Goal: Transaction & Acquisition: Subscribe to service/newsletter

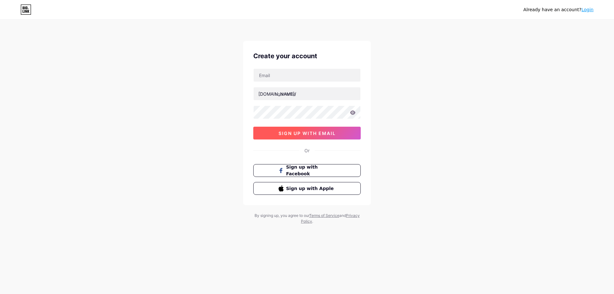
click at [310, 135] on span "sign up with email" at bounding box center [307, 132] width 57 height 5
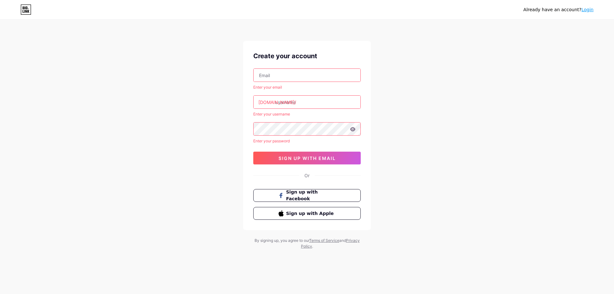
click at [294, 72] on input "text" at bounding box center [307, 75] width 107 height 13
type input "fire.storm.gla@gmail.com"
click at [297, 100] on input "text" at bounding box center [307, 102] width 107 height 13
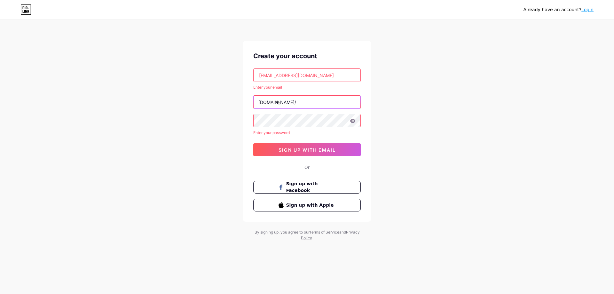
click at [277, 102] on input "re" at bounding box center [307, 102] width 107 height 13
type input "re"
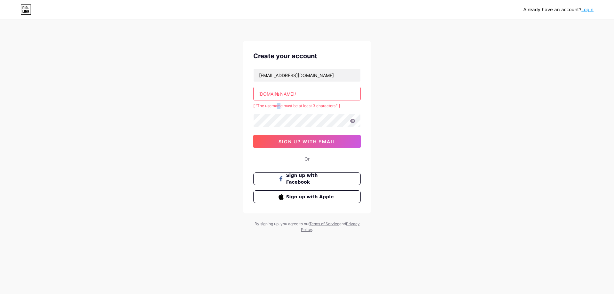
drag, startPoint x: 281, startPoint y: 103, endPoint x: 278, endPoint y: 102, distance: 3.3
click at [278, 102] on div "fire.storm.gla@gmail.com bio.link/ re [ "The username must be at least 3 charac…" at bounding box center [306, 107] width 107 height 79
drag, startPoint x: 282, startPoint y: 95, endPoint x: 274, endPoint y: 94, distance: 7.5
click at [274, 94] on div "bio.link/ re" at bounding box center [306, 93] width 107 height 13
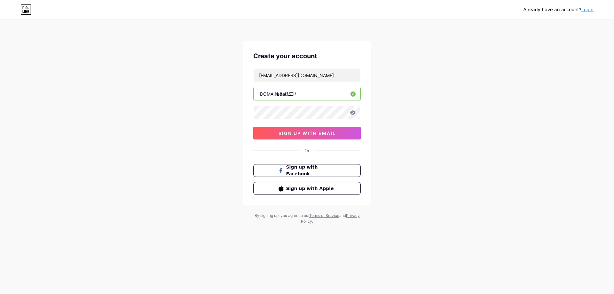
type input "redaf12"
click at [207, 126] on div "Already have an account? Login Create your account fire.storm.gla@gmail.com bio…" at bounding box center [307, 122] width 614 height 245
click at [353, 112] on icon at bounding box center [353, 112] width 6 height 4
click at [312, 138] on button "sign up with email" at bounding box center [306, 133] width 107 height 13
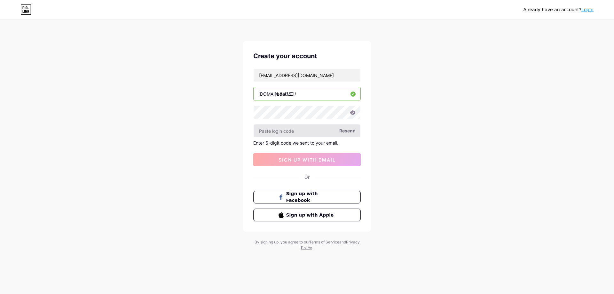
click at [308, 135] on input "text" at bounding box center [307, 130] width 107 height 13
click at [349, 132] on span "Resend" at bounding box center [347, 130] width 16 height 7
click at [247, 133] on div "Create your account fire.storm.gla@gmail.com bio.link/ redaf12 Resend Enter 6-d…" at bounding box center [307, 136] width 128 height 191
click at [281, 133] on input "text" at bounding box center [307, 130] width 107 height 13
click at [172, 133] on div "Already have an account? Login Create your account fire.storm.gla@gmail.com bio…" at bounding box center [307, 135] width 614 height 271
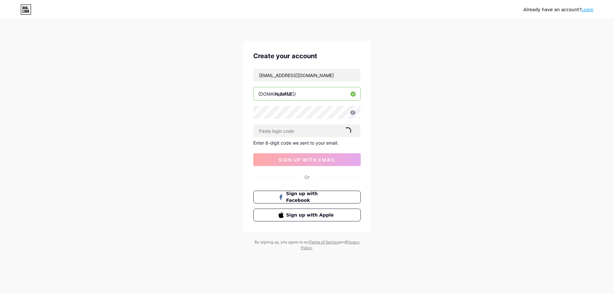
click at [347, 131] on span at bounding box center [347, 130] width 9 height 9
click at [547, 198] on div "Already have an account? Login Create your account fire.storm.gla@gmail.com bio…" at bounding box center [307, 135] width 614 height 271
